Goal: Complete application form

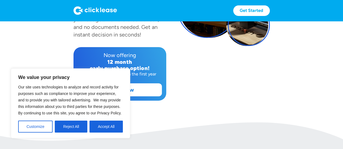
scroll to position [100, 0]
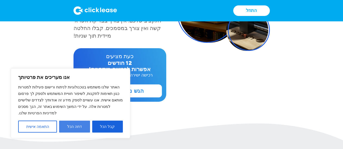
click at [68, 128] on font "דחה הכל" at bounding box center [74, 127] width 15 height 4
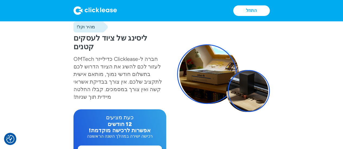
scroll to position [46, 0]
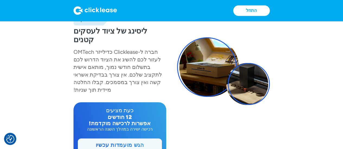
click at [109, 142] on font "הגש מועמדות עכשיו" at bounding box center [120, 145] width 48 height 7
